Goal: Task Accomplishment & Management: Manage account settings

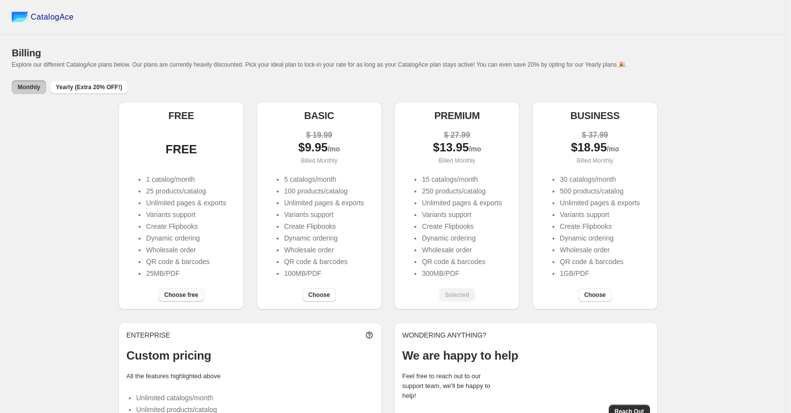
click at [183, 294] on span "Choose free" at bounding box center [181, 295] width 34 height 8
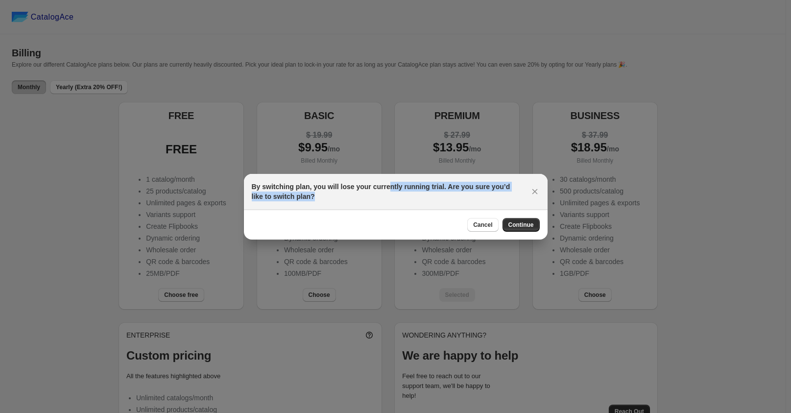
drag, startPoint x: 386, startPoint y: 186, endPoint x: 403, endPoint y: 194, distance: 18.4
click at [403, 194] on h2 "By switching plan, you will lose your currently running trial. Are you sure you…" at bounding box center [387, 192] width 270 height 20
click at [400, 224] on div "Cancel Continue" at bounding box center [396, 225] width 288 height 14
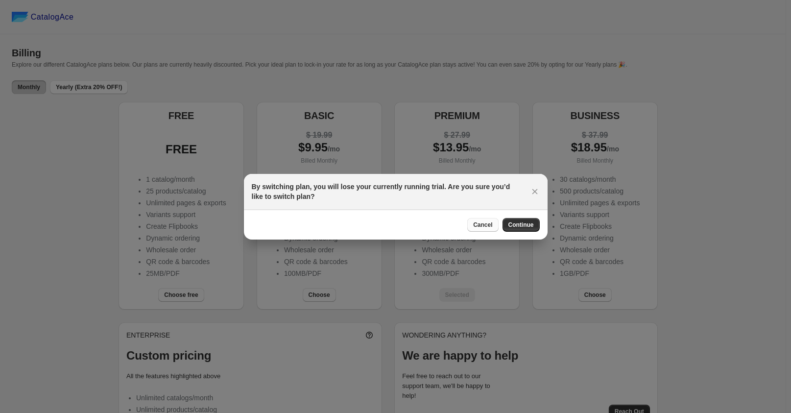
click at [494, 223] on button "Cancel" at bounding box center [482, 225] width 31 height 14
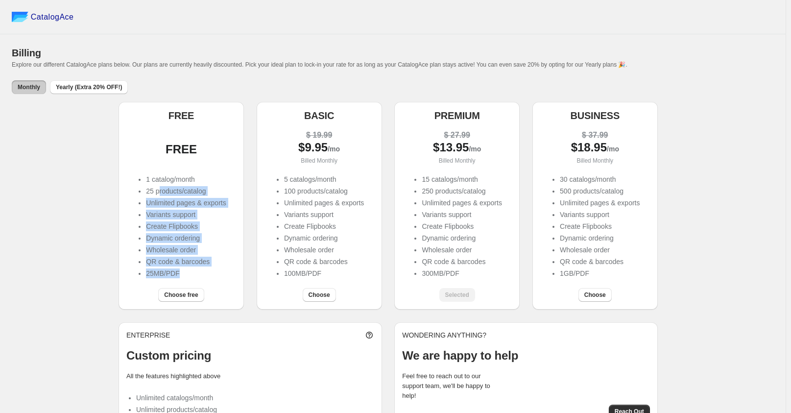
drag, startPoint x: 160, startPoint y: 191, endPoint x: 229, endPoint y: 271, distance: 105.2
click at [226, 271] on ul "1 catalog/month 25 products/catalog Unlimited pages & exports Variants support …" at bounding box center [181, 227] width 90 height 106
click at [96, 247] on div "FREE FREE 1 catalog/month 25 products/catalog Unlimited pages & exports Variant…" at bounding box center [393, 269] width 762 height 334
click at [250, 225] on div "FREE FREE 1 catalog/month 25 products/catalog Unlimited pages & exports Variant…" at bounding box center [393, 206] width 548 height 208
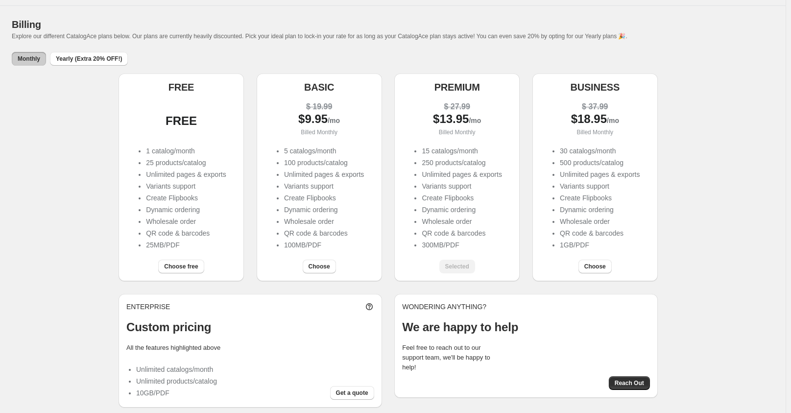
scroll to position [36, 0]
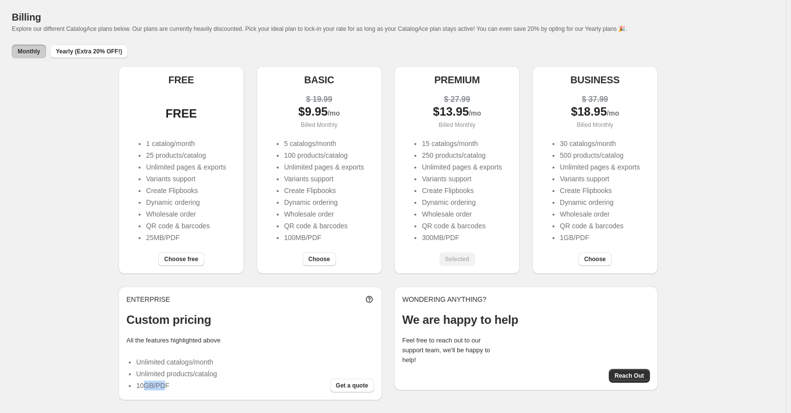
drag, startPoint x: 147, startPoint y: 383, endPoint x: 167, endPoint y: 382, distance: 20.6
click at [167, 382] on li "10GB/PDF" at bounding box center [176, 385] width 81 height 10
click at [98, 361] on div "FREE FREE 1 catalog/month 25 products/catalog Unlimited pages & exports Variant…" at bounding box center [393, 233] width 762 height 334
drag, startPoint x: 178, startPoint y: 202, endPoint x: 191, endPoint y: 235, distance: 35.4
click at [191, 235] on ul "1 catalog/month 25 products/catalog Unlimited pages & exports Variants support …" at bounding box center [181, 192] width 90 height 106
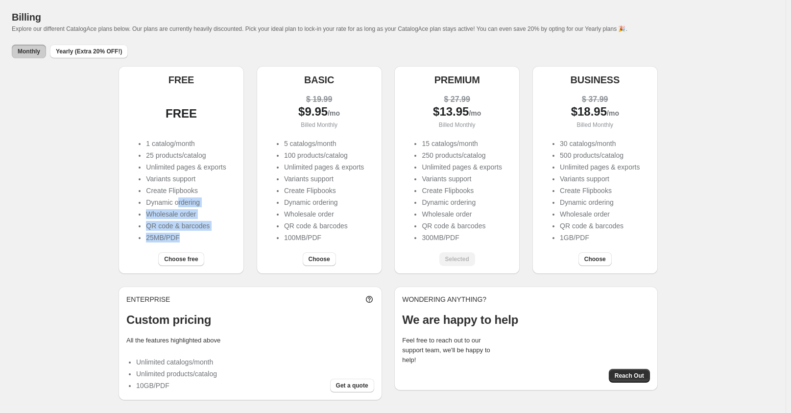
click at [64, 225] on div "FREE FREE 1 catalog/month 25 products/catalog Unlimited pages & exports Variant…" at bounding box center [393, 233] width 762 height 334
drag, startPoint x: 168, startPoint y: 237, endPoint x: 185, endPoint y: 238, distance: 17.2
click at [185, 238] on li "25MB/PDF" at bounding box center [186, 238] width 80 height 10
click at [85, 232] on div "FREE FREE 1 catalog/month 25 products/catalog Unlimited pages & exports Variant…" at bounding box center [393, 233] width 762 height 334
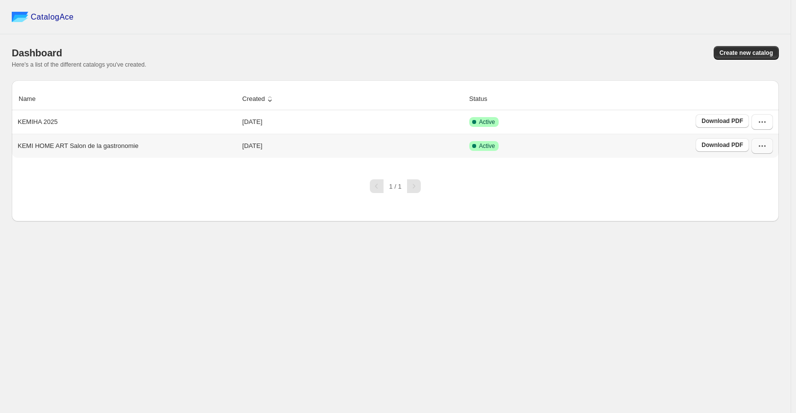
click at [761, 144] on icon "button" at bounding box center [762, 146] width 10 height 10
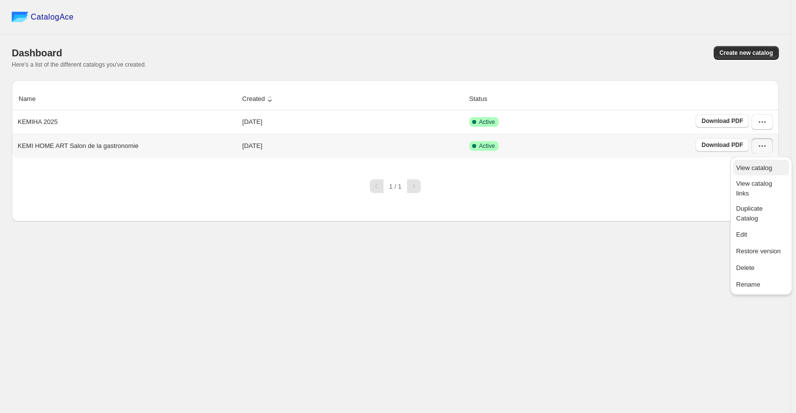
click at [766, 166] on span "View catalog" at bounding box center [754, 167] width 36 height 7
click at [319, 258] on div "CatalogAce Dashboard Create new catalog Here's a list of the different catalogs…" at bounding box center [395, 206] width 790 height 413
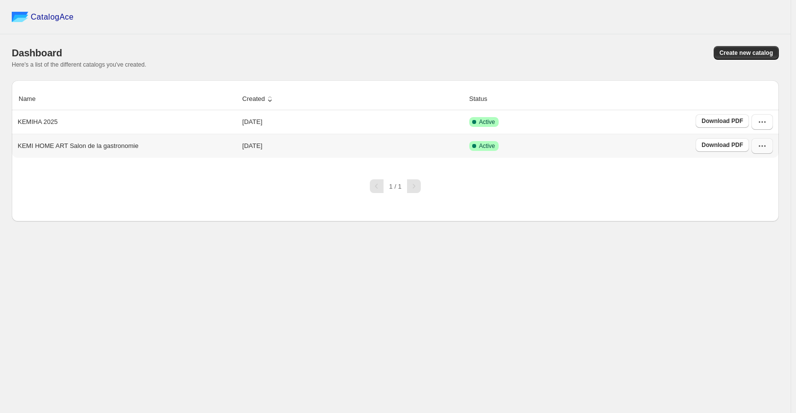
click at [770, 146] on button "button" at bounding box center [762, 146] width 22 height 16
click at [752, 264] on span "Delete" at bounding box center [745, 267] width 19 height 7
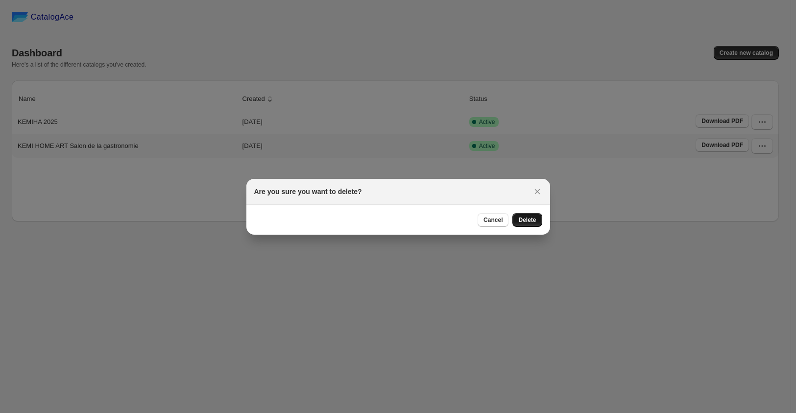
click at [529, 221] on span "Delete" at bounding box center [527, 220] width 18 height 8
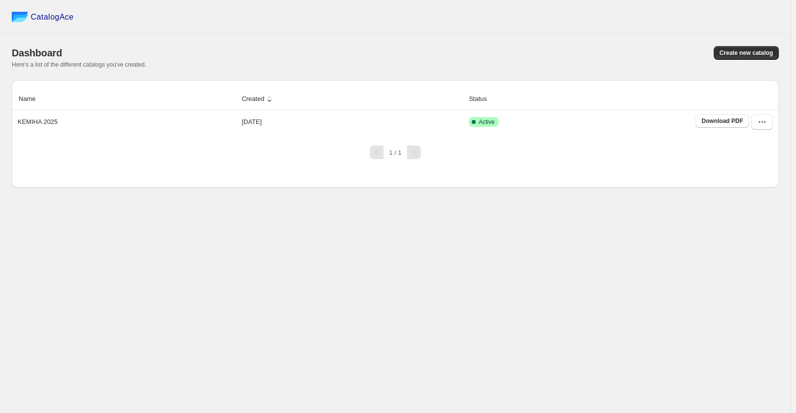
click at [638, 264] on div "CatalogAce Dashboard Create new catalog Here's a list of the different catalogs…" at bounding box center [395, 206] width 790 height 413
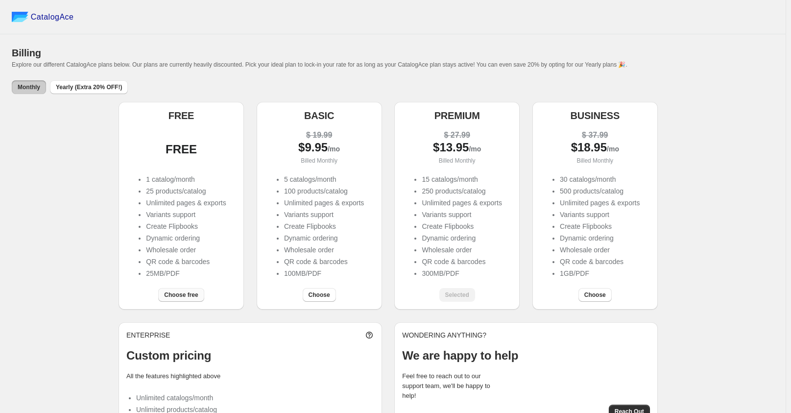
click at [180, 296] on span "Choose free" at bounding box center [181, 295] width 34 height 8
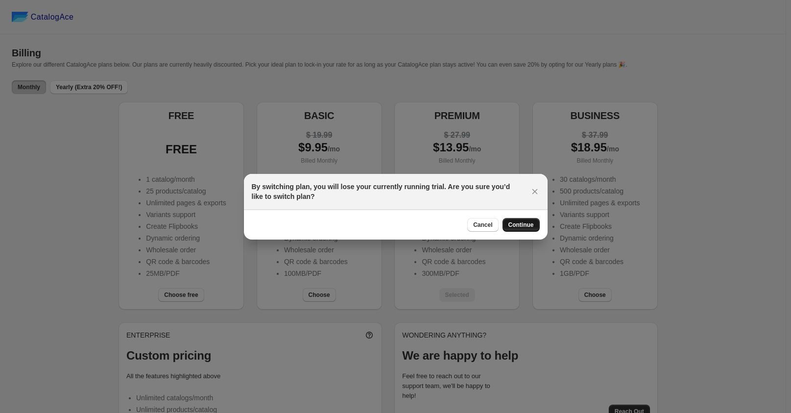
click at [521, 226] on span "Continue" at bounding box center [520, 225] width 25 height 8
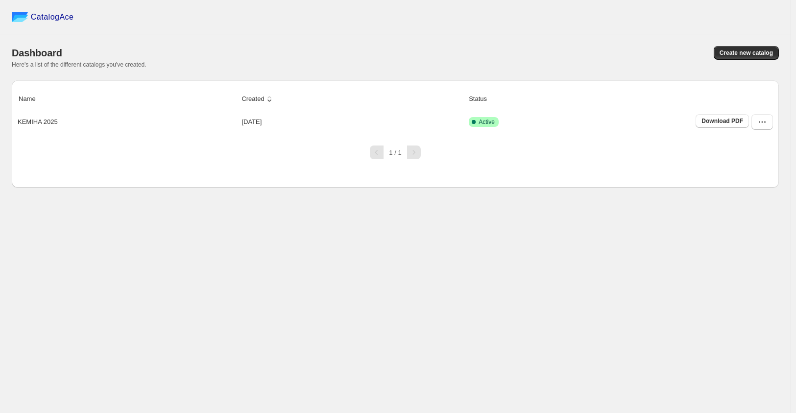
click at [77, 293] on div "CatalogAce Dashboard Create new catalog Here's a list of the different catalogs…" at bounding box center [395, 206] width 790 height 413
click at [760, 123] on icon "button" at bounding box center [762, 122] width 10 height 10
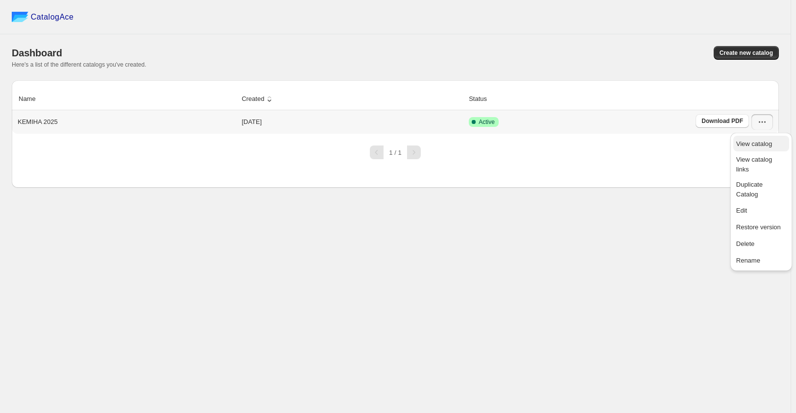
click at [750, 142] on span "View catalog" at bounding box center [754, 143] width 36 height 7
click at [236, 266] on div "CatalogAce Dashboard Create new catalog Here's a list of the different catalogs…" at bounding box center [395, 206] width 790 height 413
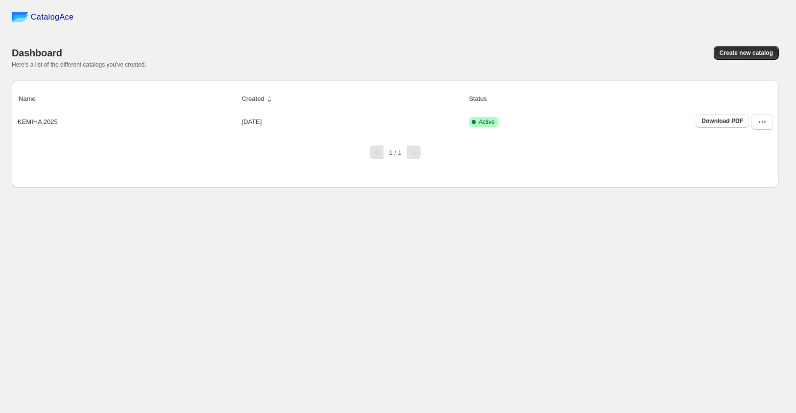
click at [46, 260] on div "CatalogAce Dashboard Create new catalog Here's a list of the different catalogs…" at bounding box center [395, 206] width 790 height 413
click at [128, 271] on div "CatalogAce Dashboard Create new catalog Here's a list of the different catalogs…" at bounding box center [395, 206] width 790 height 413
click at [98, 285] on div "CatalogAce Dashboard Create new catalog Here's a list of the different catalogs…" at bounding box center [395, 206] width 790 height 413
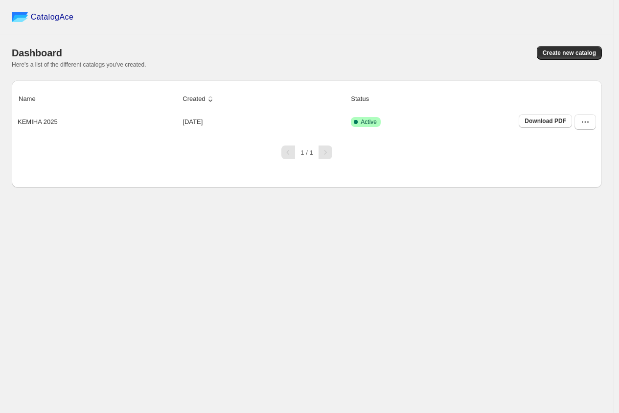
click at [192, 281] on div "CatalogAce Dashboard Create new catalog Here's a list of the different catalogs…" at bounding box center [307, 206] width 614 height 413
